Goal: Information Seeking & Learning: Check status

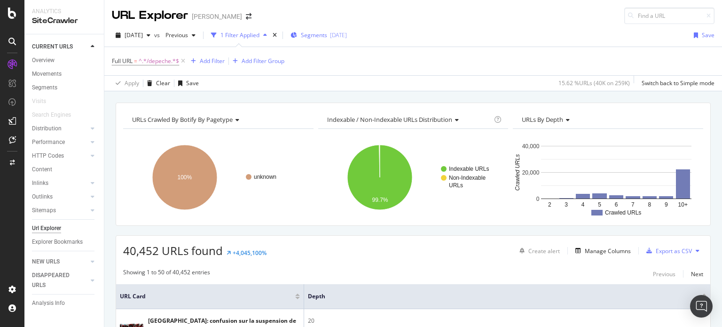
drag, startPoint x: 384, startPoint y: 35, endPoint x: 346, endPoint y: 39, distance: 38.3
click at [346, 39] on div "[DATE] vs Previous 1 Filter Applied Segments [DATE] Save" at bounding box center [413, 37] width 618 height 19
click at [374, 55] on div "Full URL = ^.*/depeche.*$ Add Filter Add Filter Group" at bounding box center [413, 61] width 603 height 28
click at [372, 55] on div "Full URL = ^.*/depeche.*$ Add Filter Add Filter Group" at bounding box center [413, 61] width 603 height 28
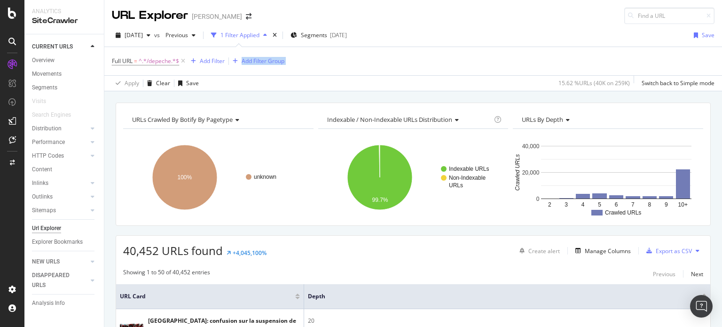
click at [372, 55] on div "Full URL = ^.*/depeche.*$ Add Filter Add Filter Group" at bounding box center [413, 61] width 603 height 28
click at [370, 55] on div "Full URL = ^.*/depeche.*$ Add Filter Add Filter Group" at bounding box center [413, 61] width 603 height 28
click at [558, 222] on div "URLs Crawled By Botify By pagetype Chart (by Value) Table Expand Export as CSV …" at bounding box center [413, 164] width 595 height 123
